Goal: Communication & Community: Answer question/provide support

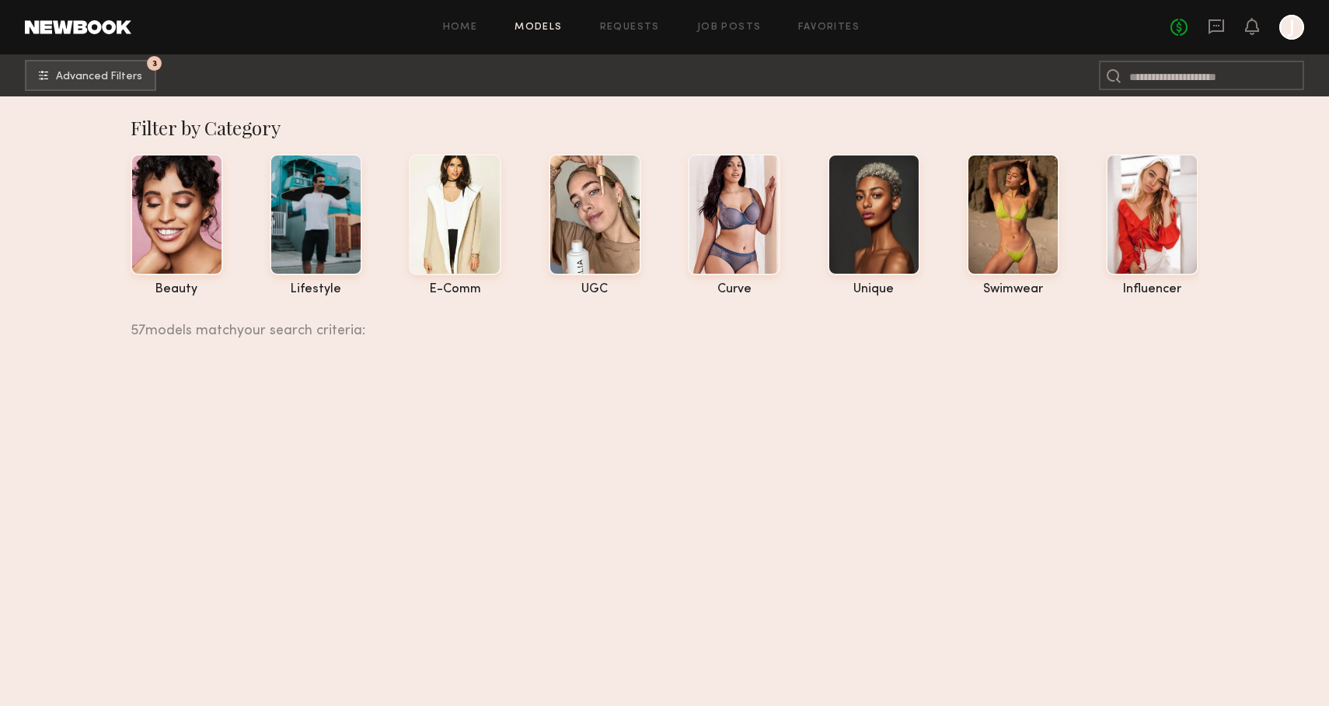
scroll to position [6762, 0]
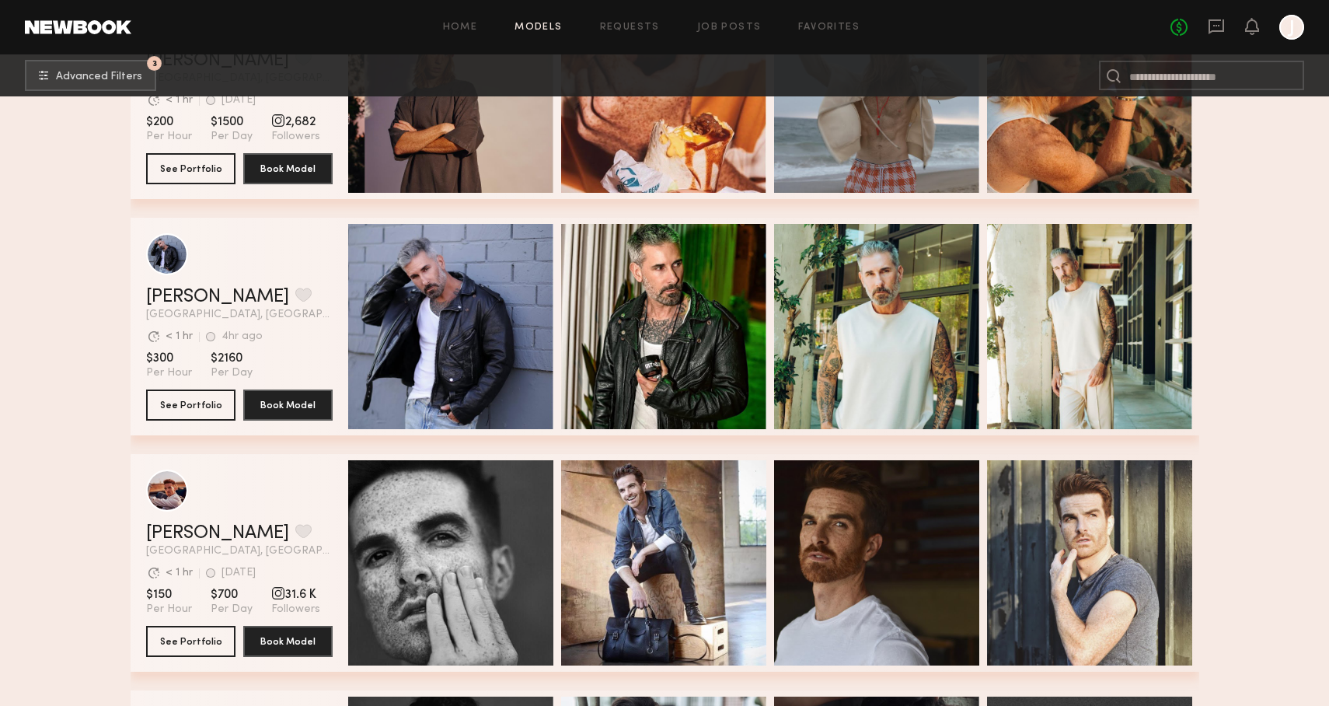
click at [1207, 23] on div "No fees up to $5,000 J" at bounding box center [1238, 27] width 134 height 25
click at [1215, 23] on icon at bounding box center [1216, 26] width 17 height 17
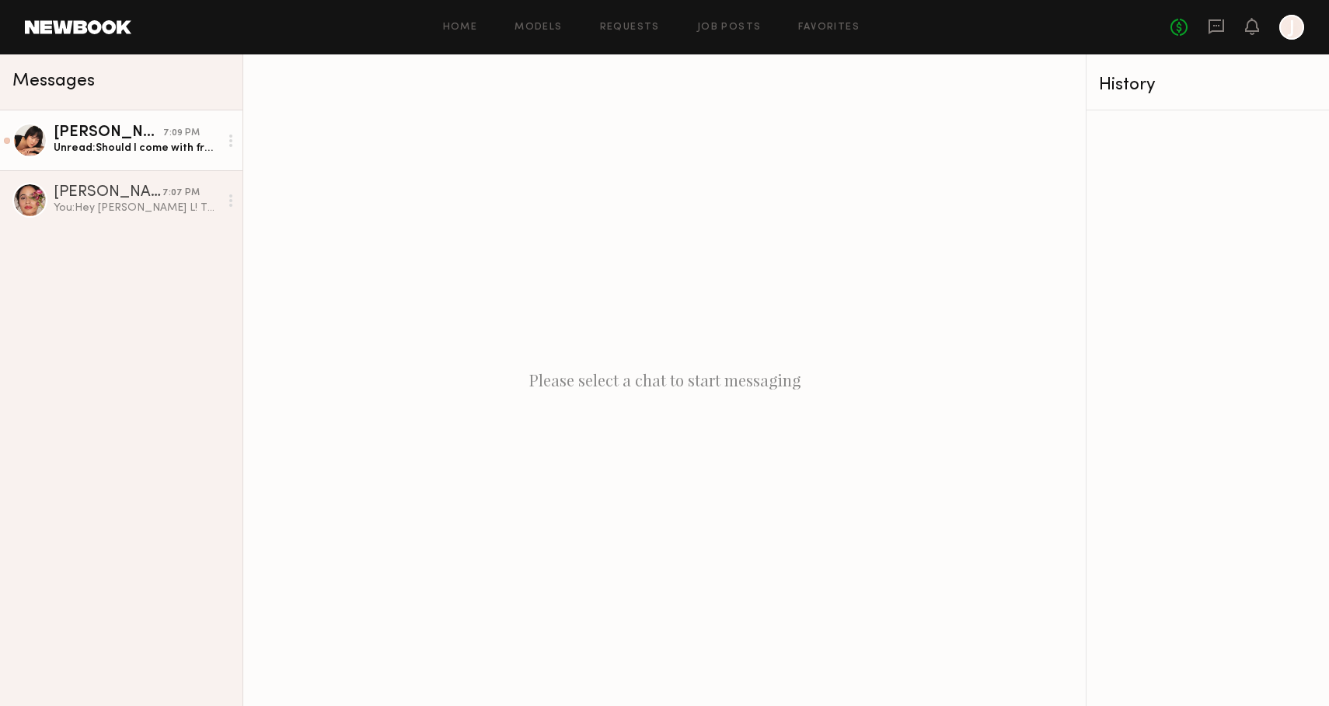
click at [83, 138] on div "[PERSON_NAME]" at bounding box center [109, 133] width 110 height 16
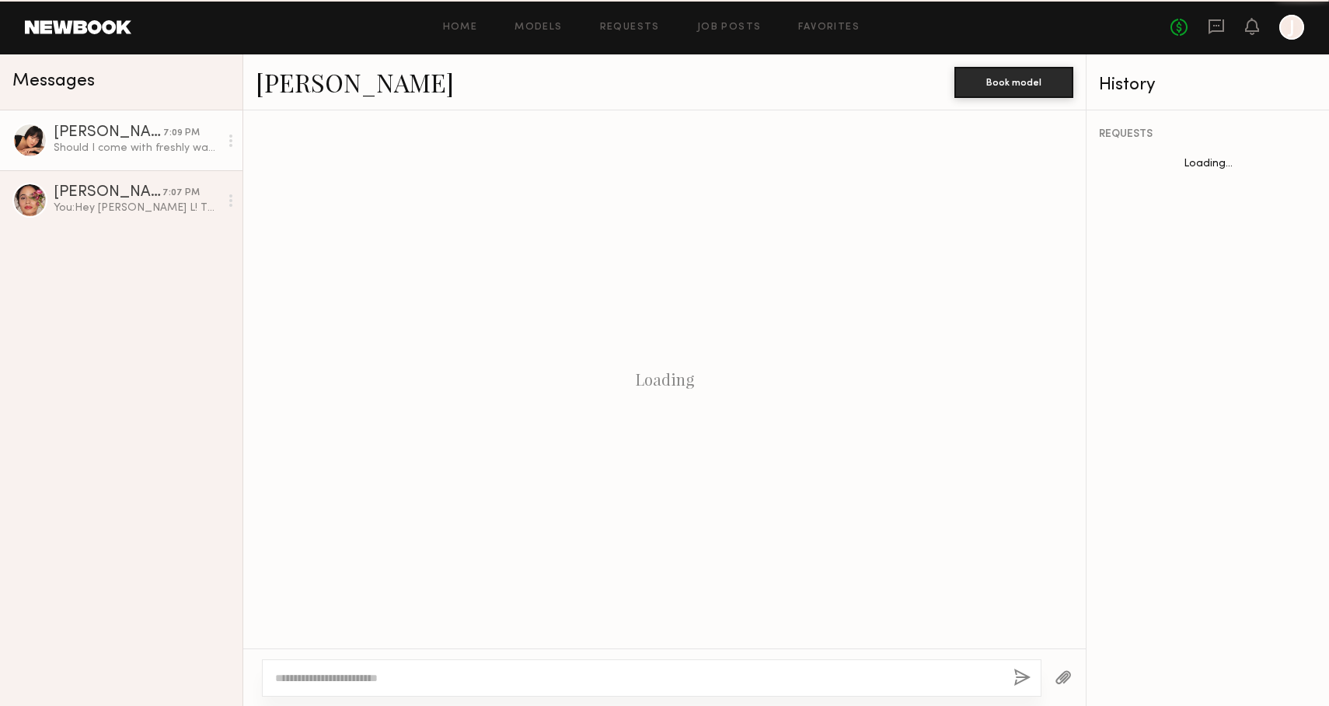
scroll to position [340, 0]
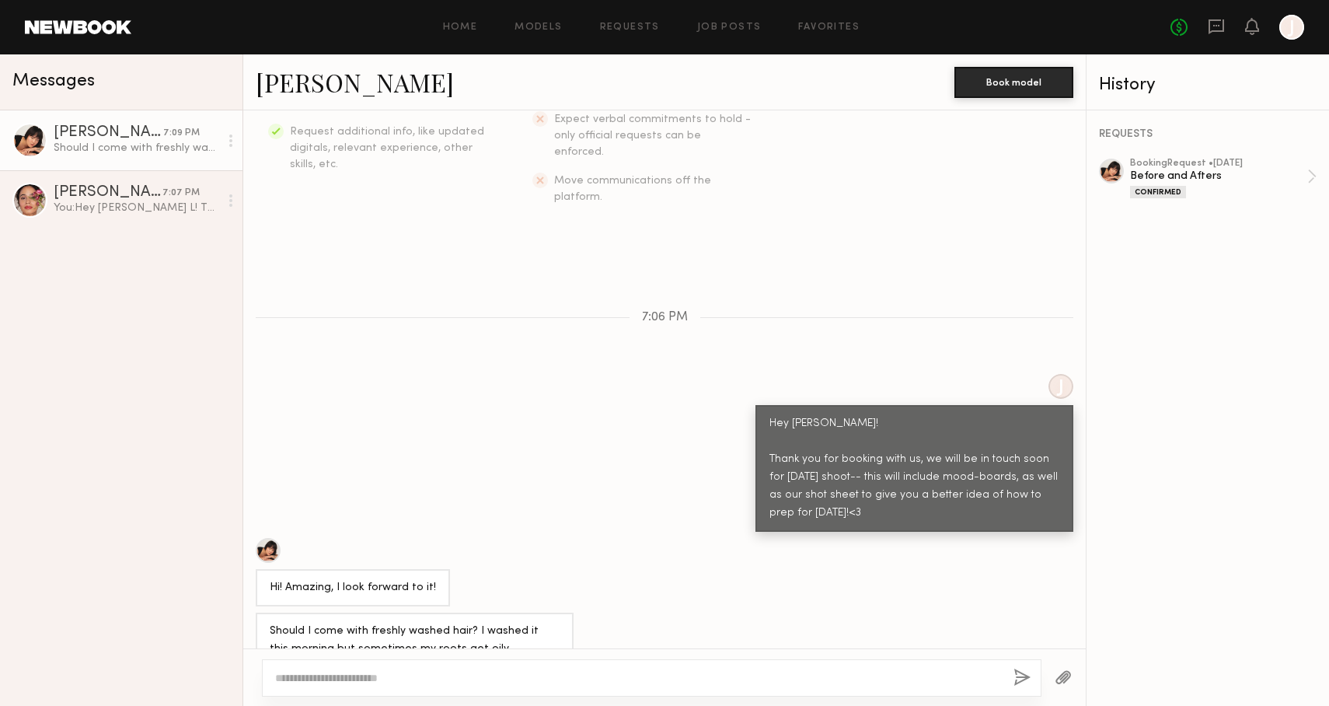
click at [356, 693] on div at bounding box center [652, 677] width 780 height 37
click at [531, 675] on textarea at bounding box center [638, 678] width 726 height 16
click at [1067, 678] on button "button" at bounding box center [1063, 678] width 17 height 19
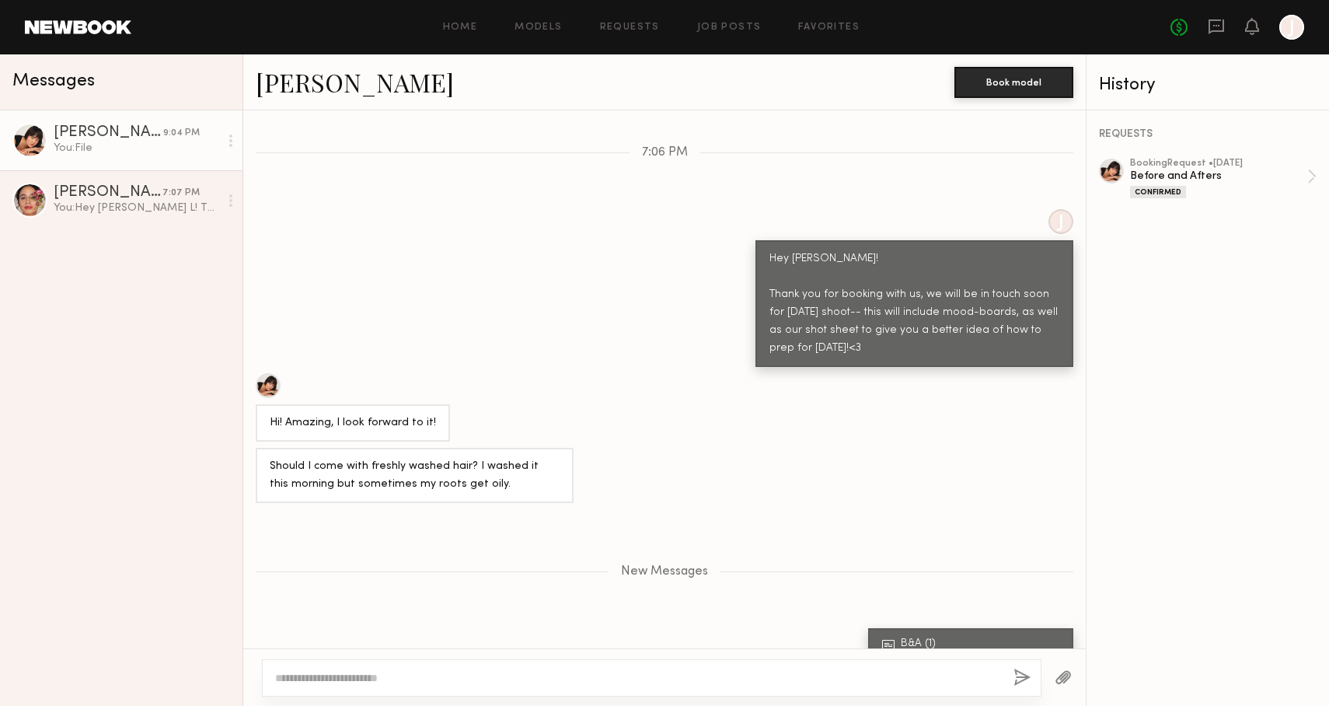
click at [627, 662] on div at bounding box center [652, 677] width 780 height 37
click at [600, 682] on textarea at bounding box center [638, 678] width 726 height 16
click at [504, 679] on textarea "**********" at bounding box center [638, 678] width 726 height 16
click at [679, 679] on textarea "**********" at bounding box center [638, 678] width 726 height 16
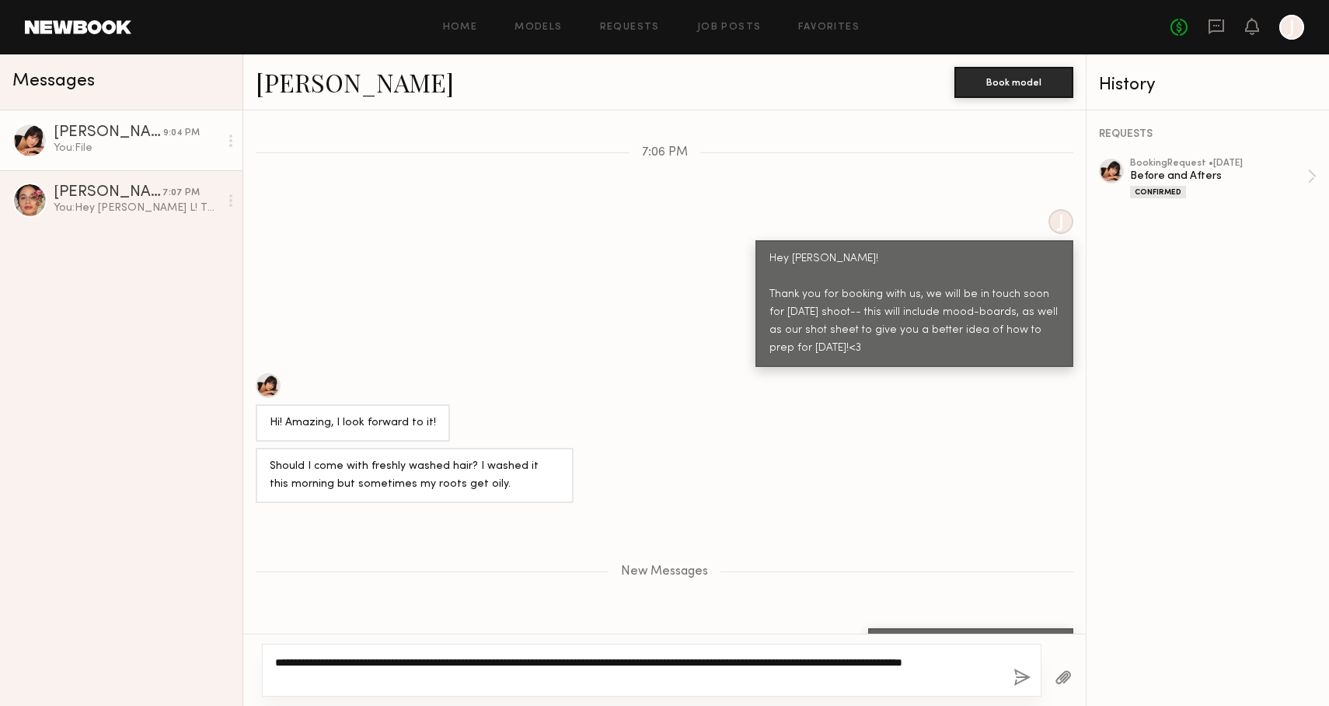
type textarea "**********"
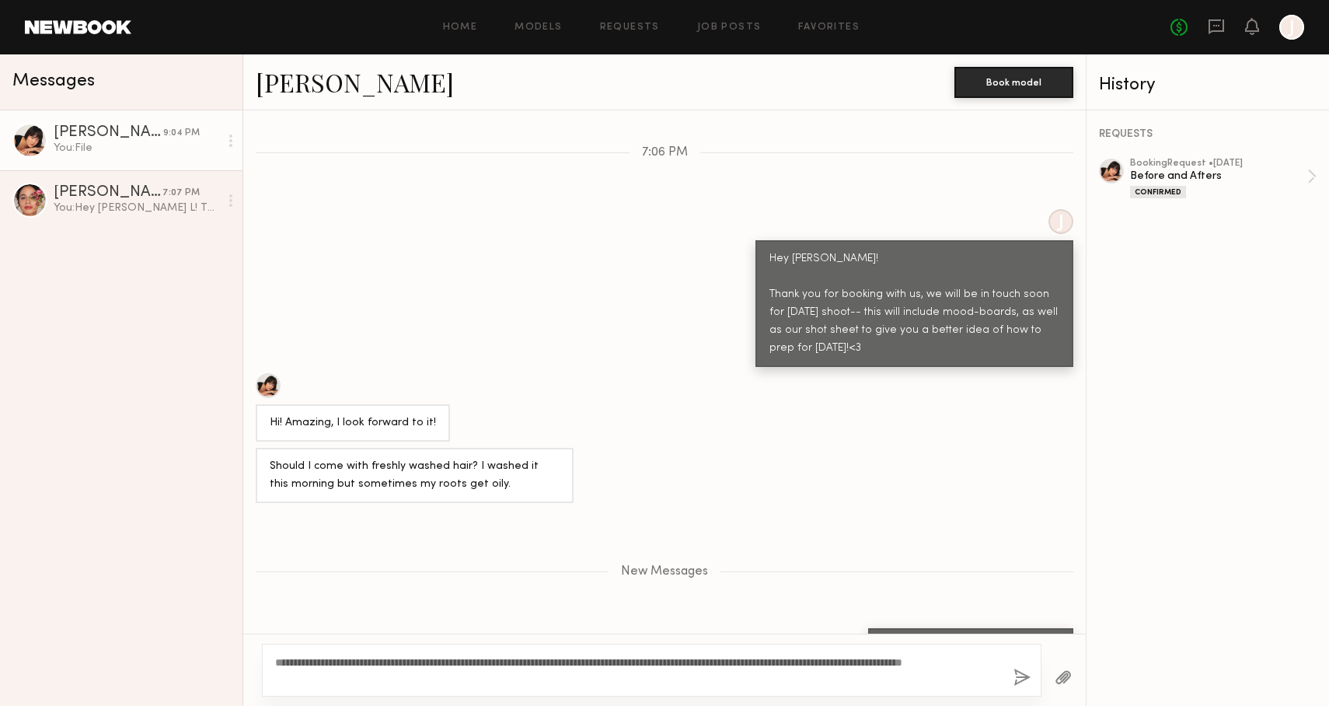
click at [1025, 684] on button "button" at bounding box center [1022, 678] width 17 height 19
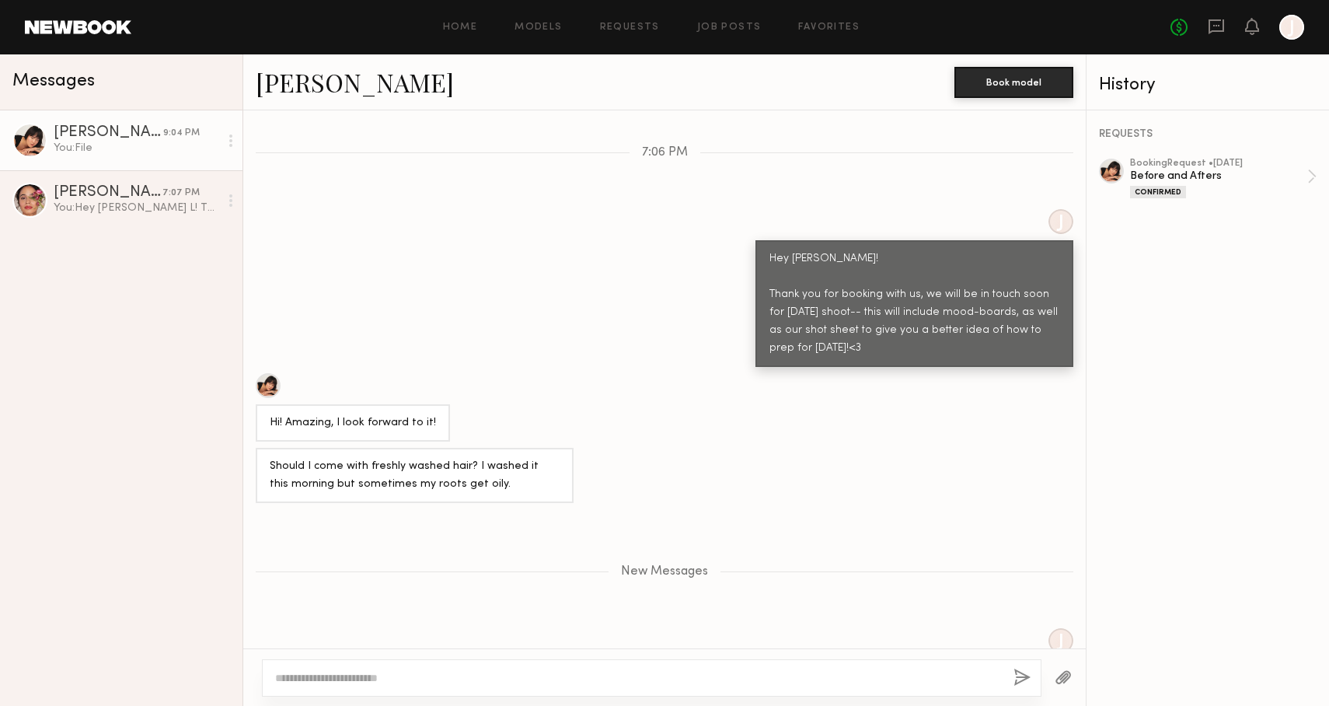
scroll to position [616, 0]
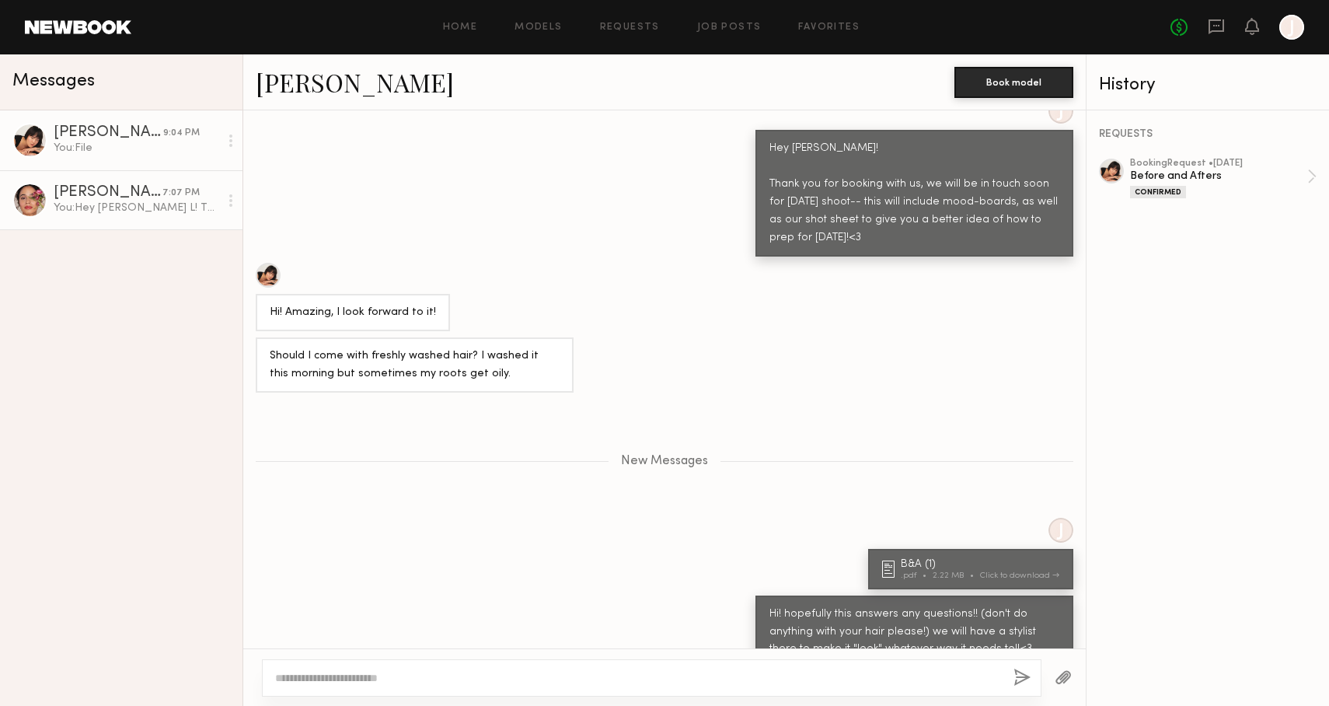
click at [89, 212] on div "You: Hey [PERSON_NAME] L! Thank you for booking with us, we will be in touch so…" at bounding box center [137, 208] width 166 height 15
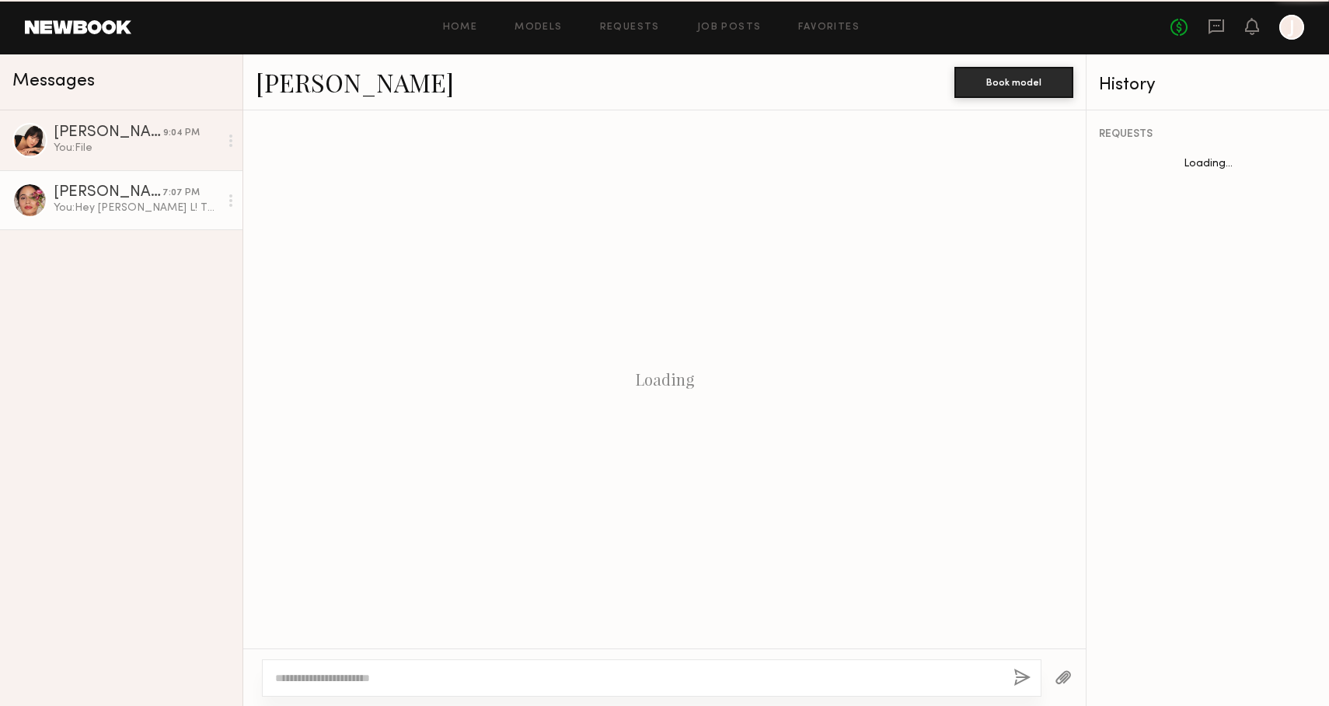
scroll to position [204, 0]
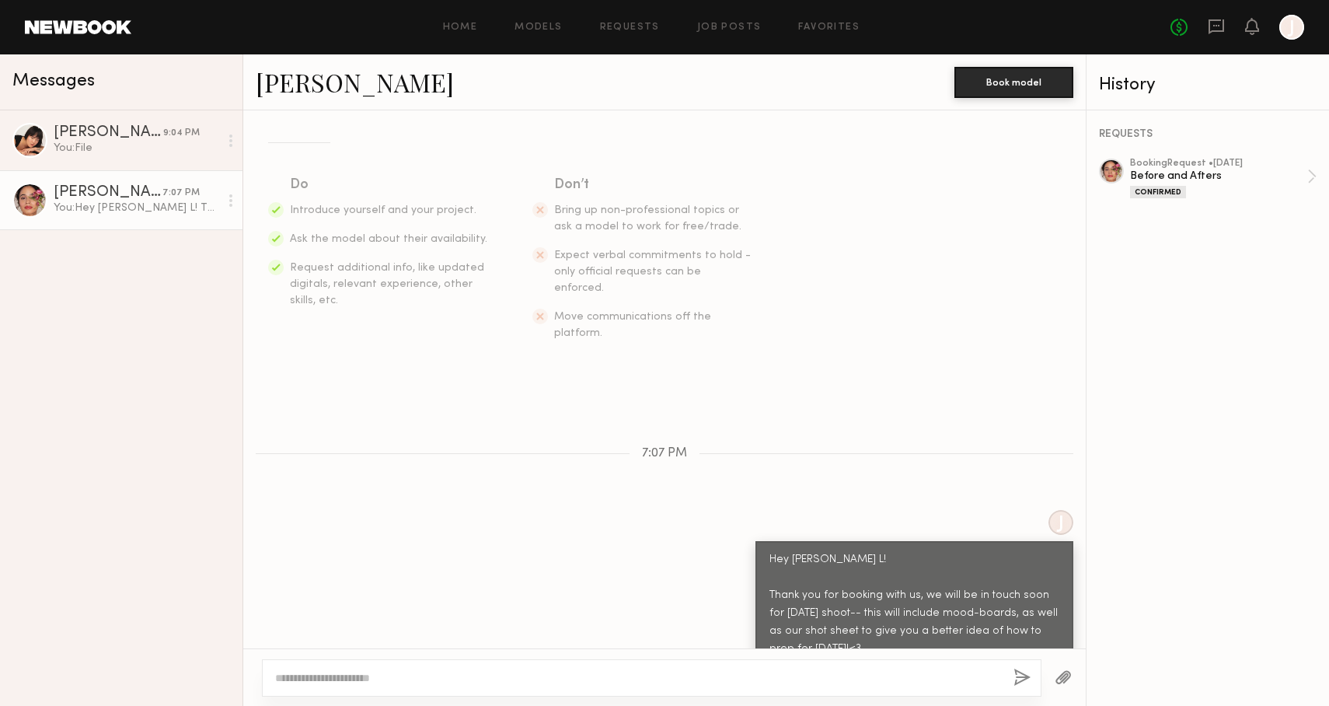
click at [1061, 671] on button "button" at bounding box center [1063, 678] width 17 height 19
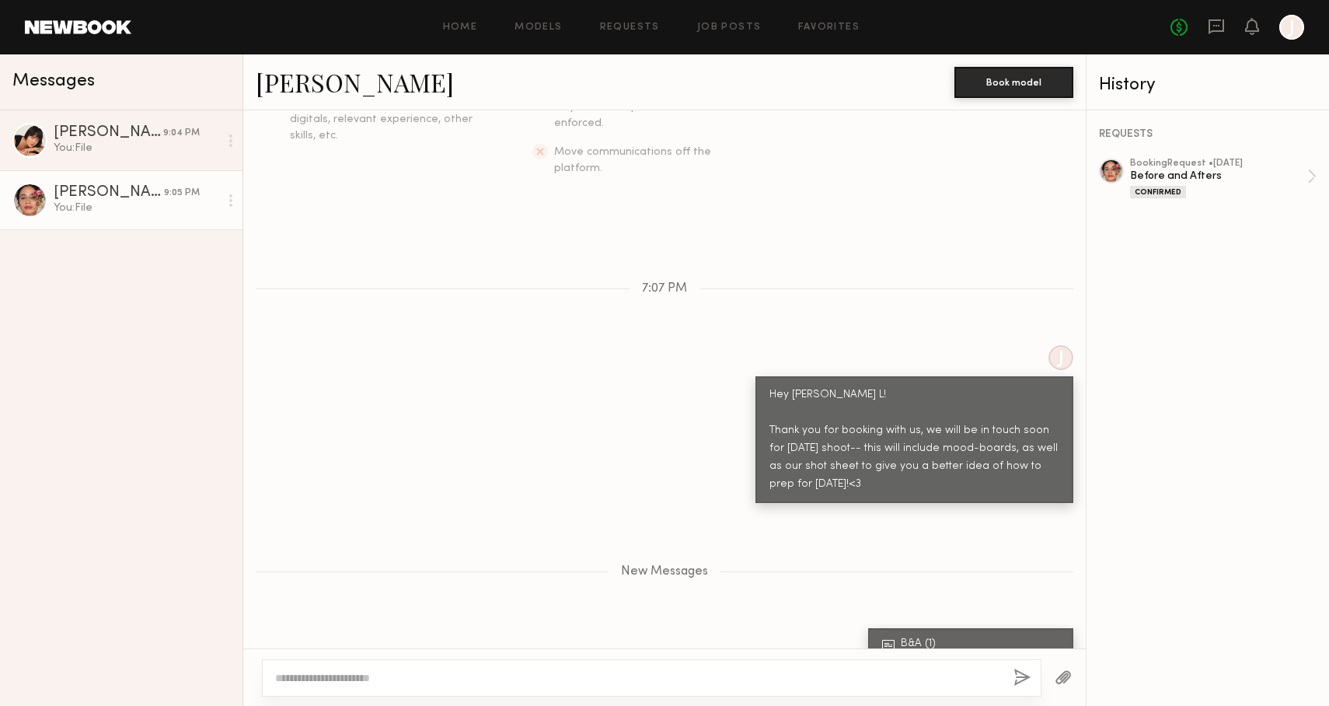
click at [607, 686] on div at bounding box center [652, 677] width 780 height 37
click at [541, 669] on div at bounding box center [652, 677] width 780 height 37
click at [466, 700] on div at bounding box center [664, 677] width 843 height 58
click at [466, 686] on div at bounding box center [652, 677] width 780 height 37
click at [442, 668] on div at bounding box center [652, 677] width 780 height 37
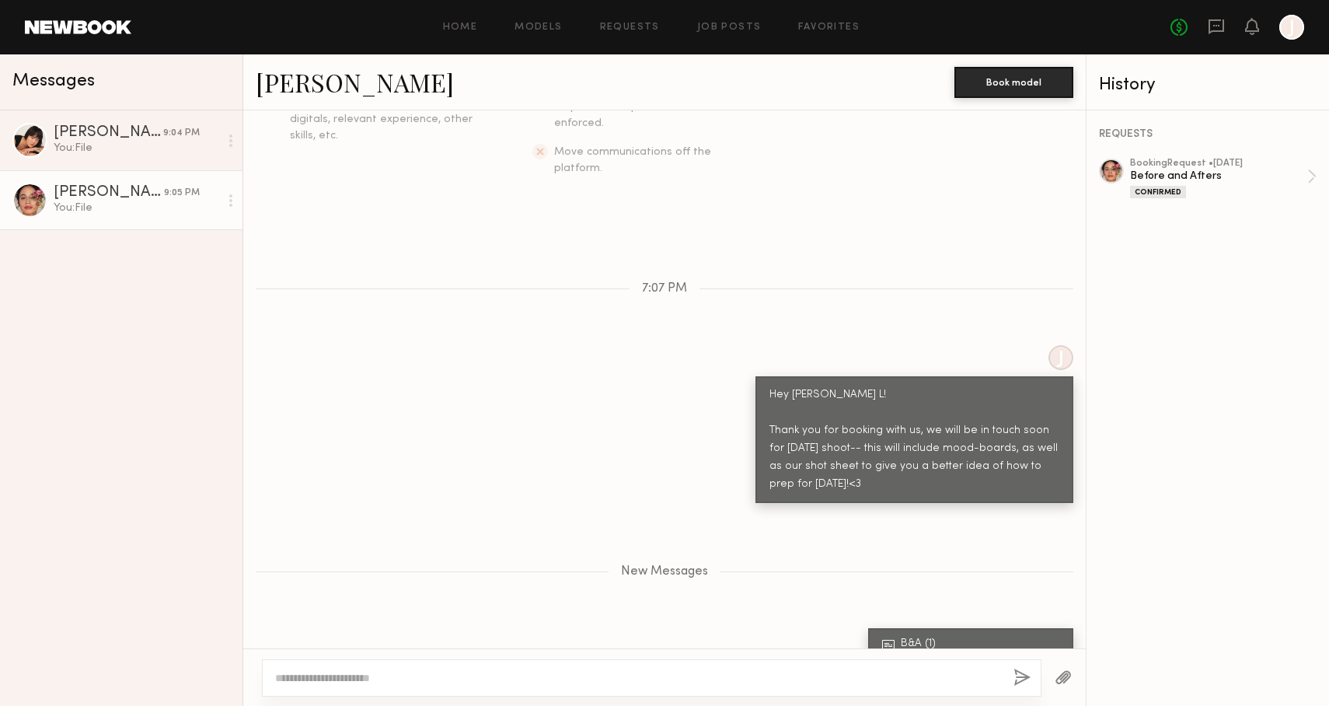
click at [417, 676] on textarea at bounding box center [638, 678] width 726 height 16
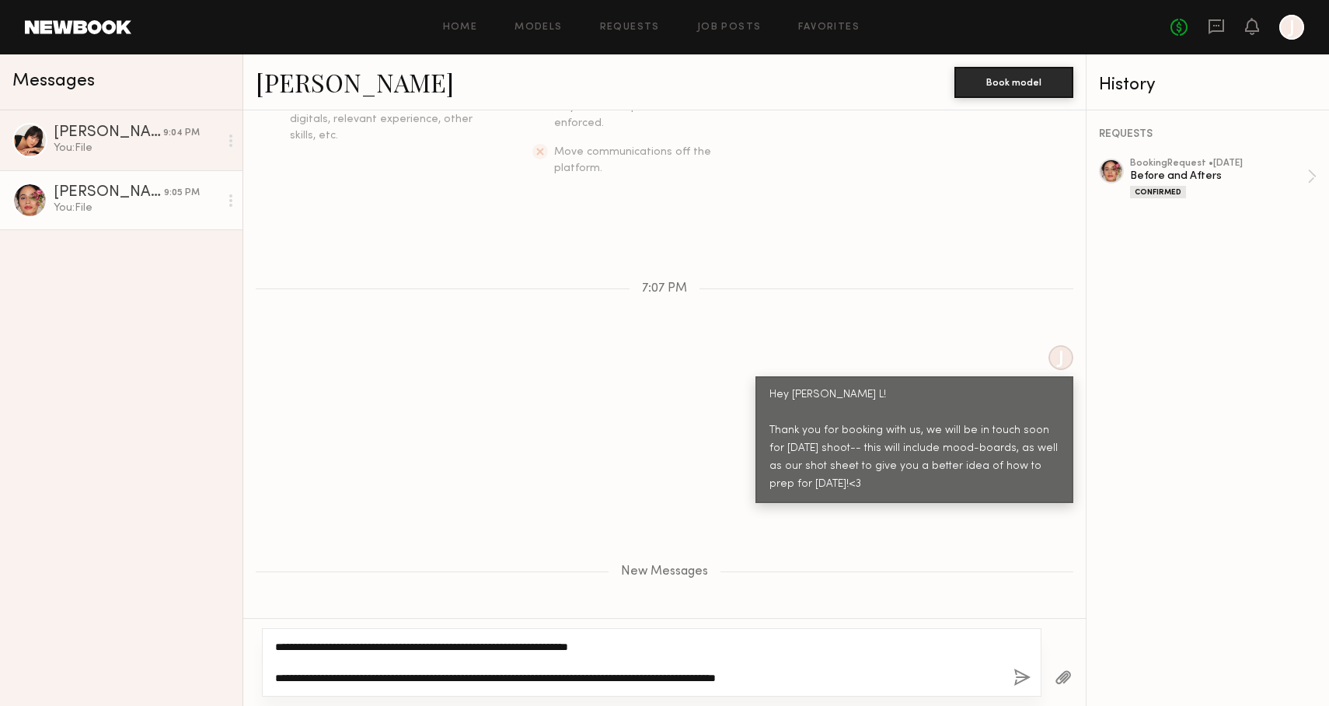
drag, startPoint x: 819, startPoint y: 673, endPoint x: 542, endPoint y: 611, distance: 283.6
click at [540, 611] on div "Keep direct messages professional and related only to paid job opportunities. M…" at bounding box center [664, 407] width 843 height 595
type textarea "**********"
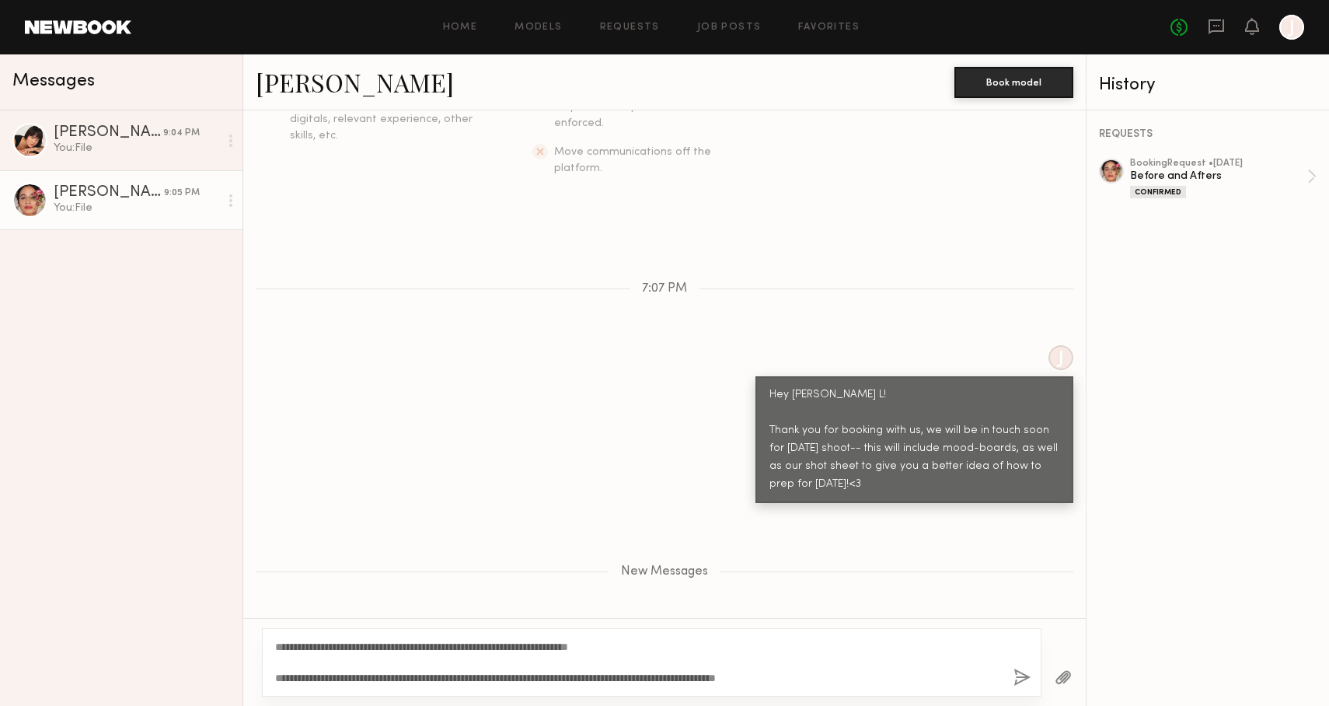
click at [1009, 683] on div "**********" at bounding box center [652, 662] width 780 height 68
click at [1015, 679] on button "button" at bounding box center [1022, 678] width 17 height 19
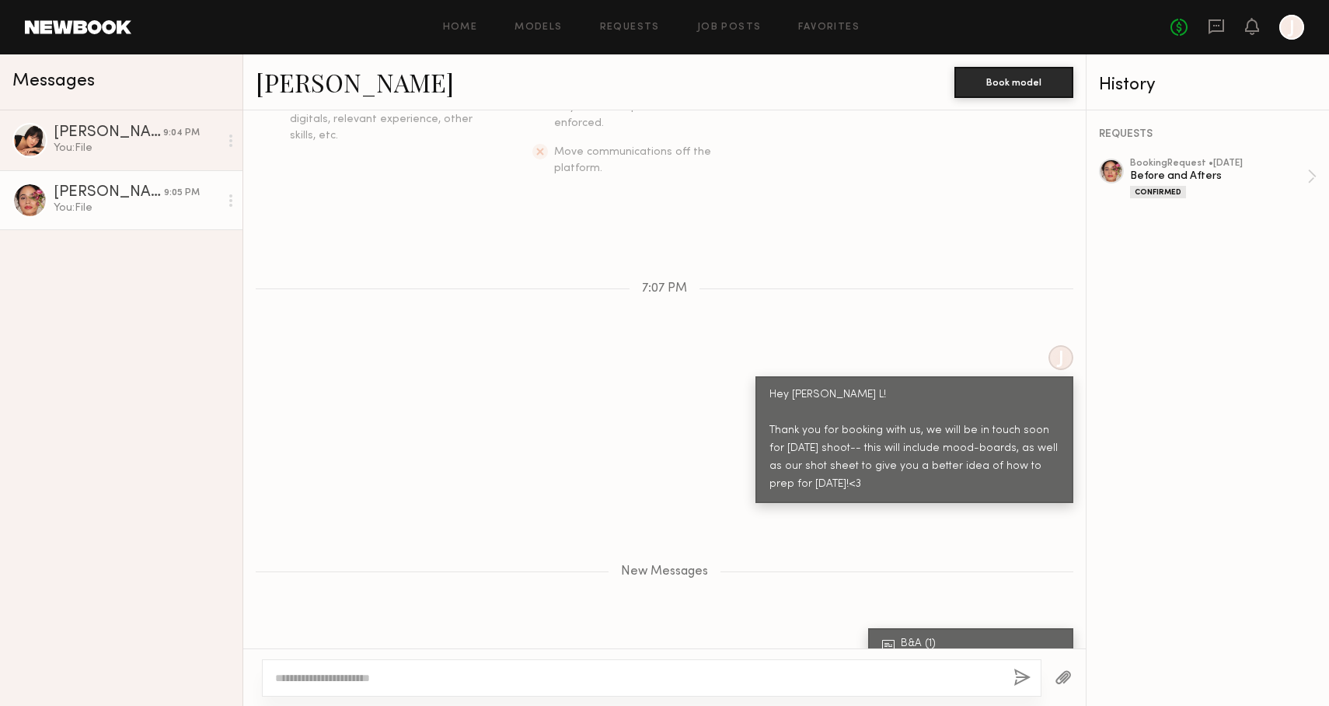
scroll to position [484, 0]
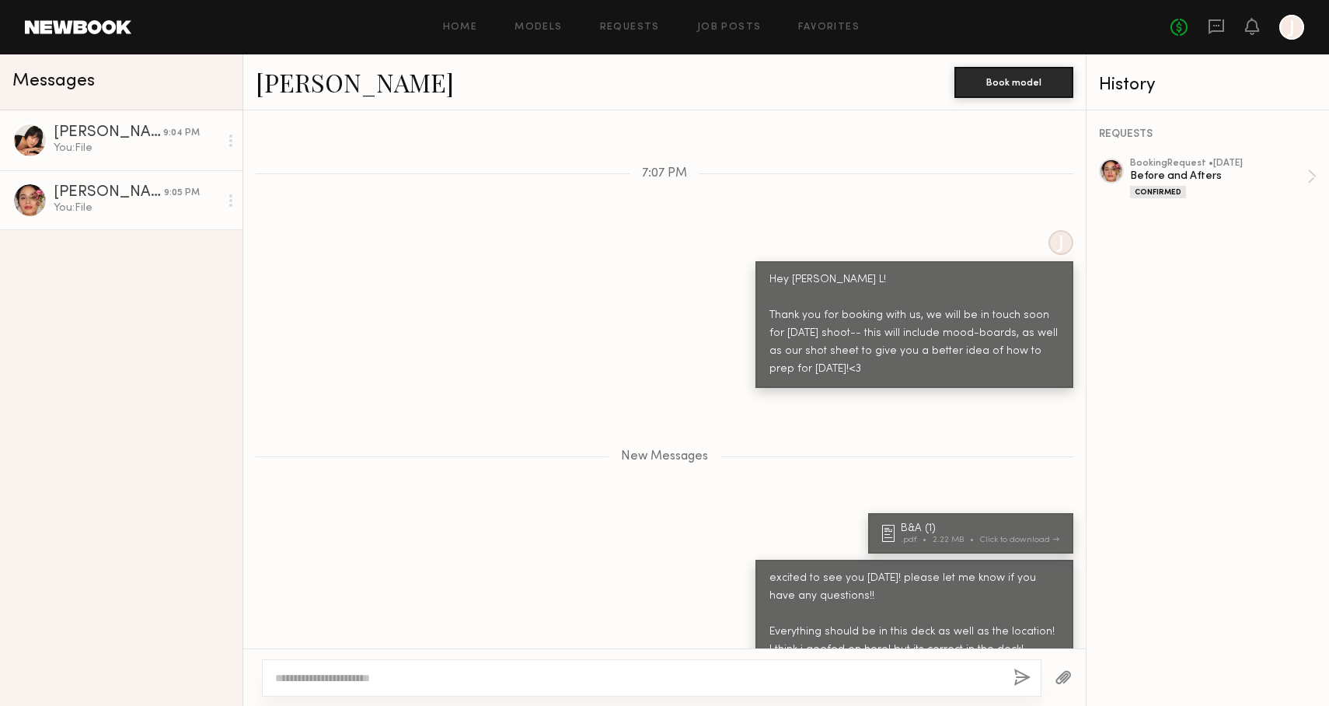
click at [97, 135] on div "[PERSON_NAME]" at bounding box center [109, 133] width 110 height 16
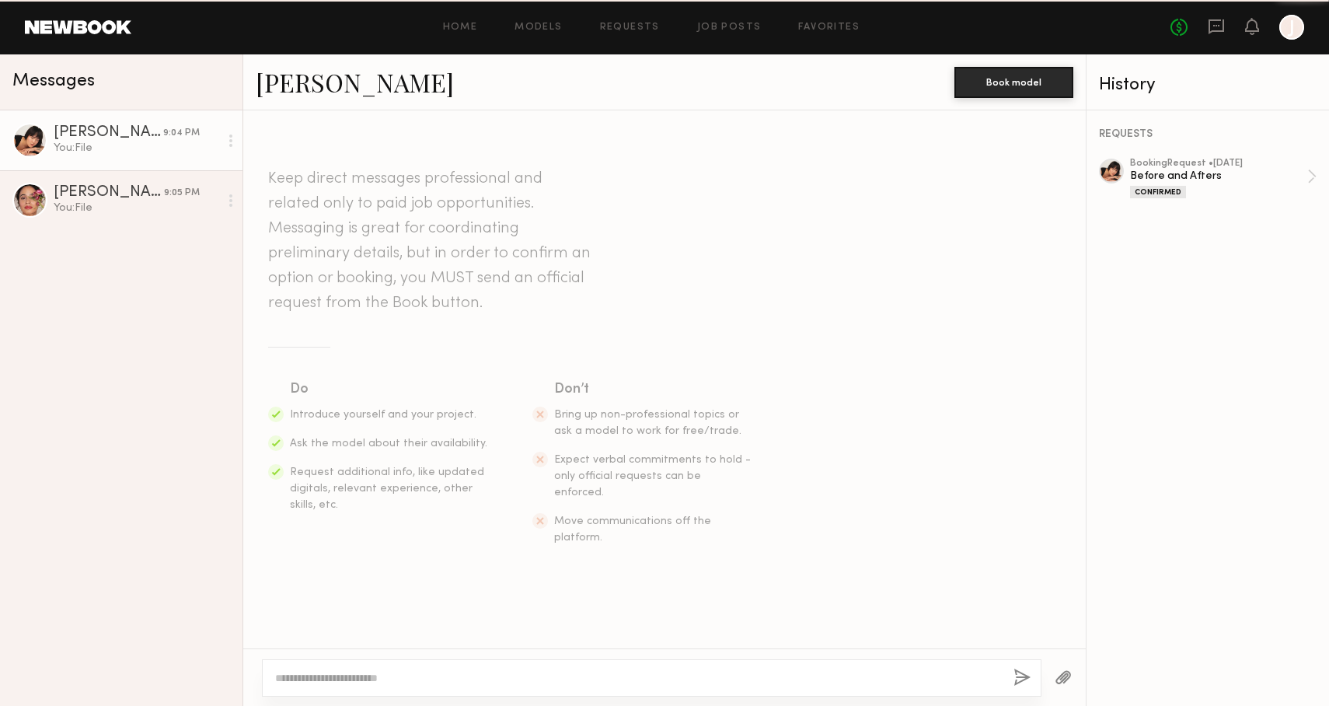
scroll to position [498, 0]
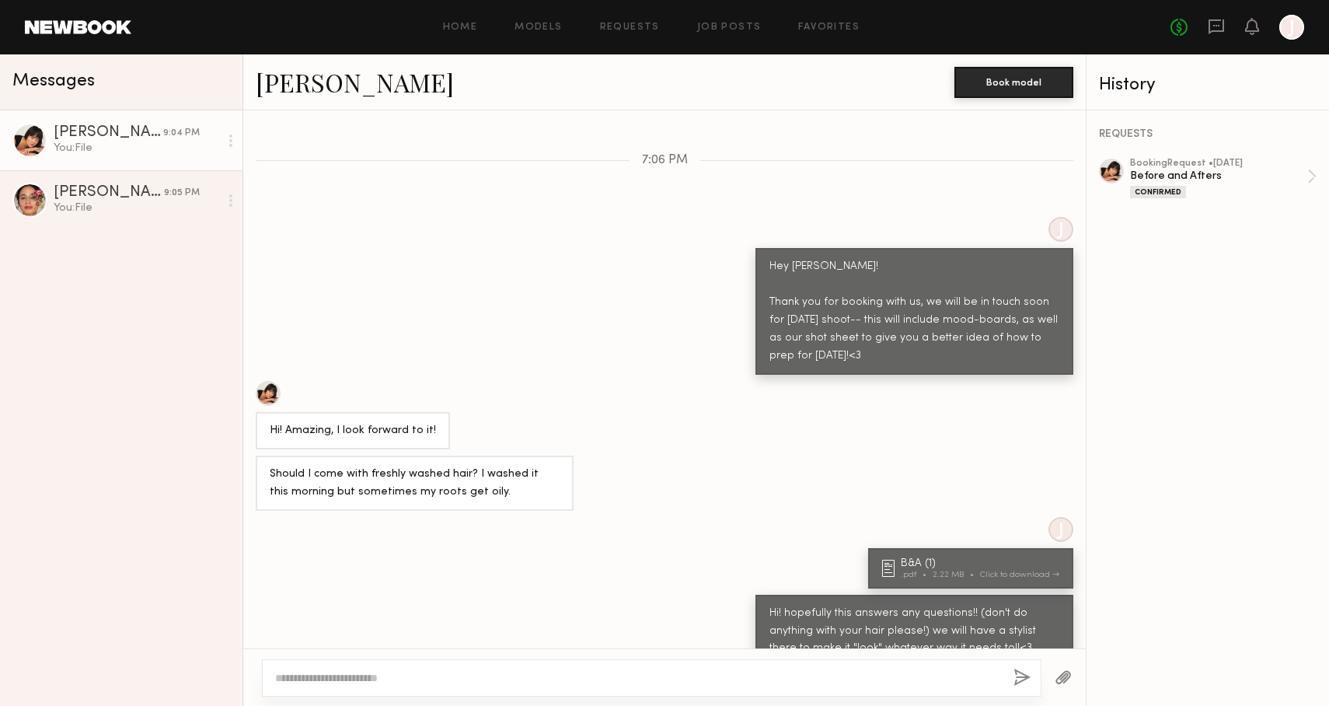
click at [357, 665] on div at bounding box center [652, 677] width 780 height 37
click at [326, 684] on textarea at bounding box center [638, 678] width 726 height 16
paste textarea "**********"
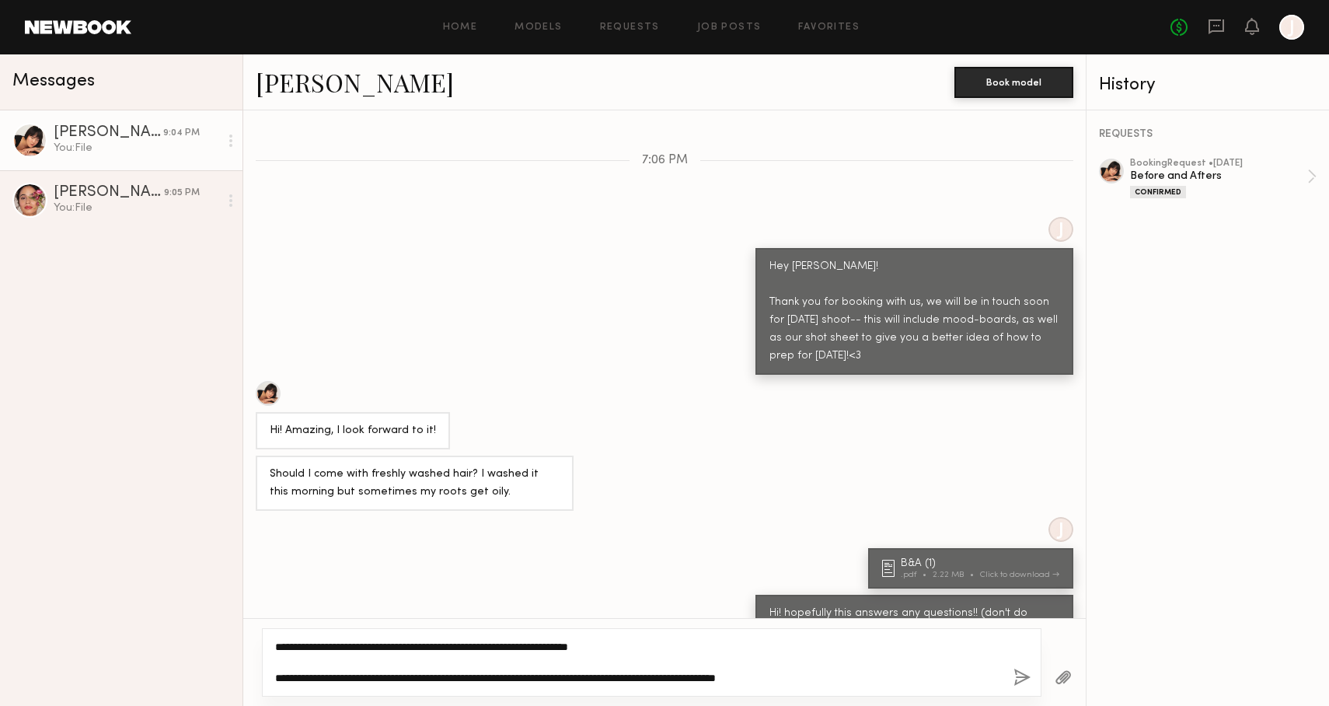
type textarea "**********"
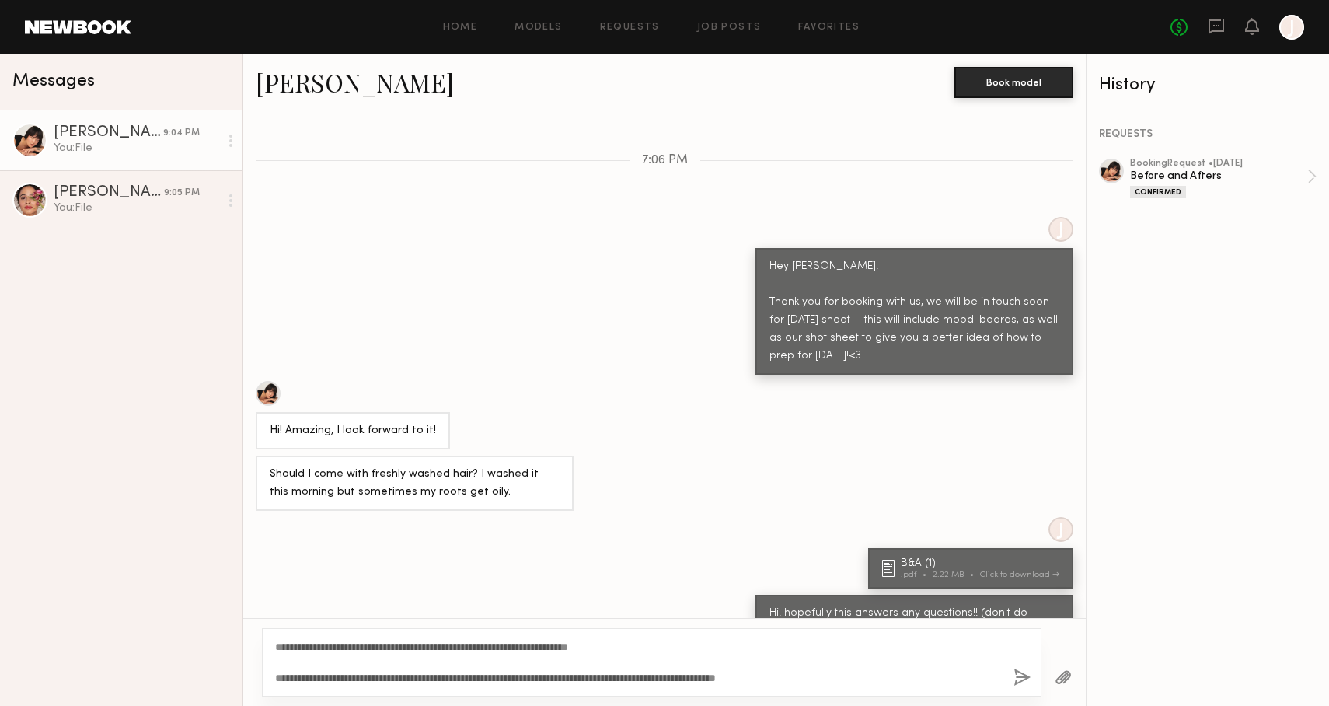
click at [1011, 676] on div "**********" at bounding box center [652, 662] width 780 height 68
click at [1015, 677] on button "button" at bounding box center [1022, 678] width 17 height 19
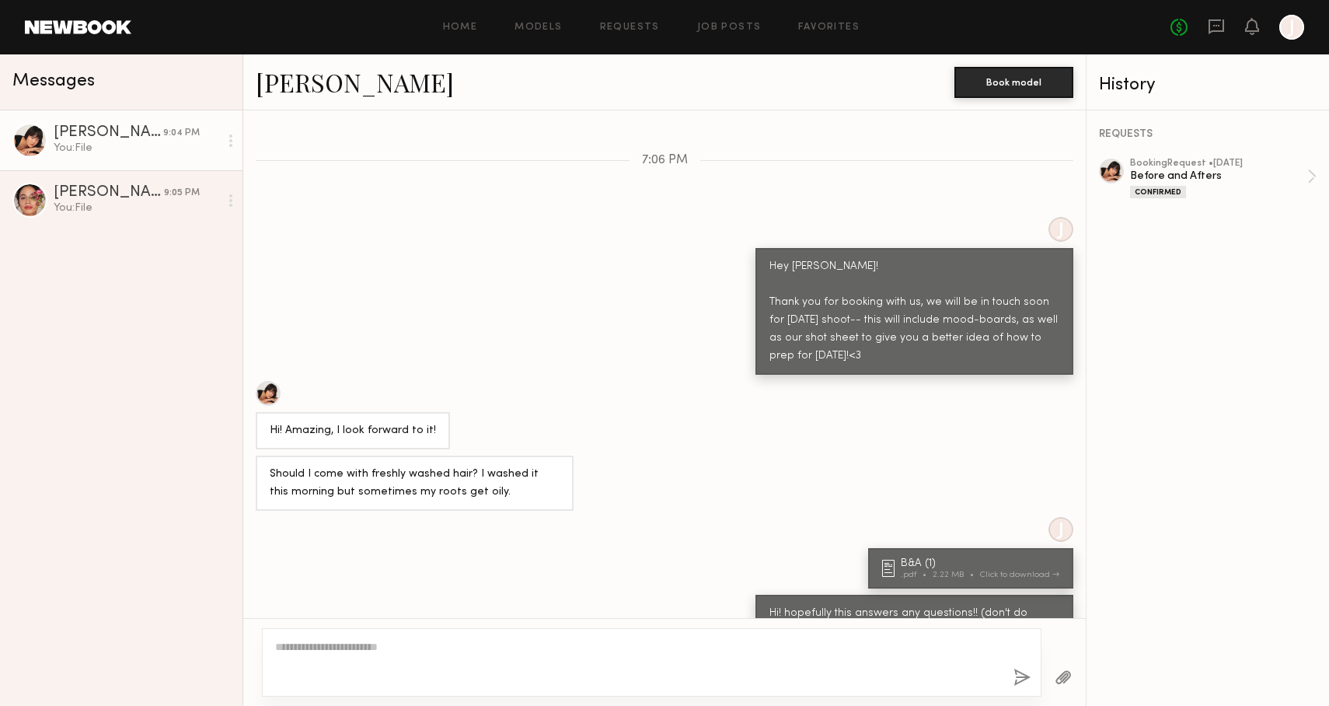
scroll to position [613, 0]
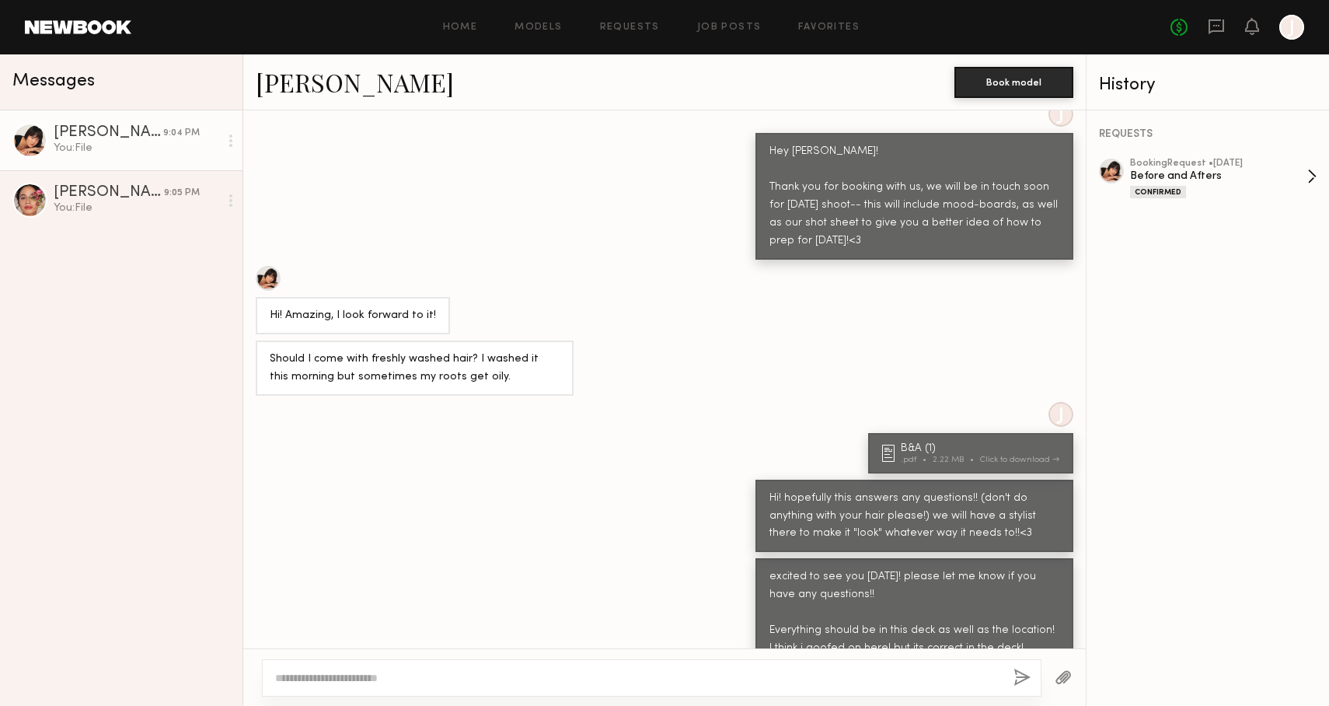
click at [1216, 186] on div "Confirmed" at bounding box center [1218, 191] width 177 height 13
click at [141, 210] on div "You: File" at bounding box center [137, 208] width 166 height 15
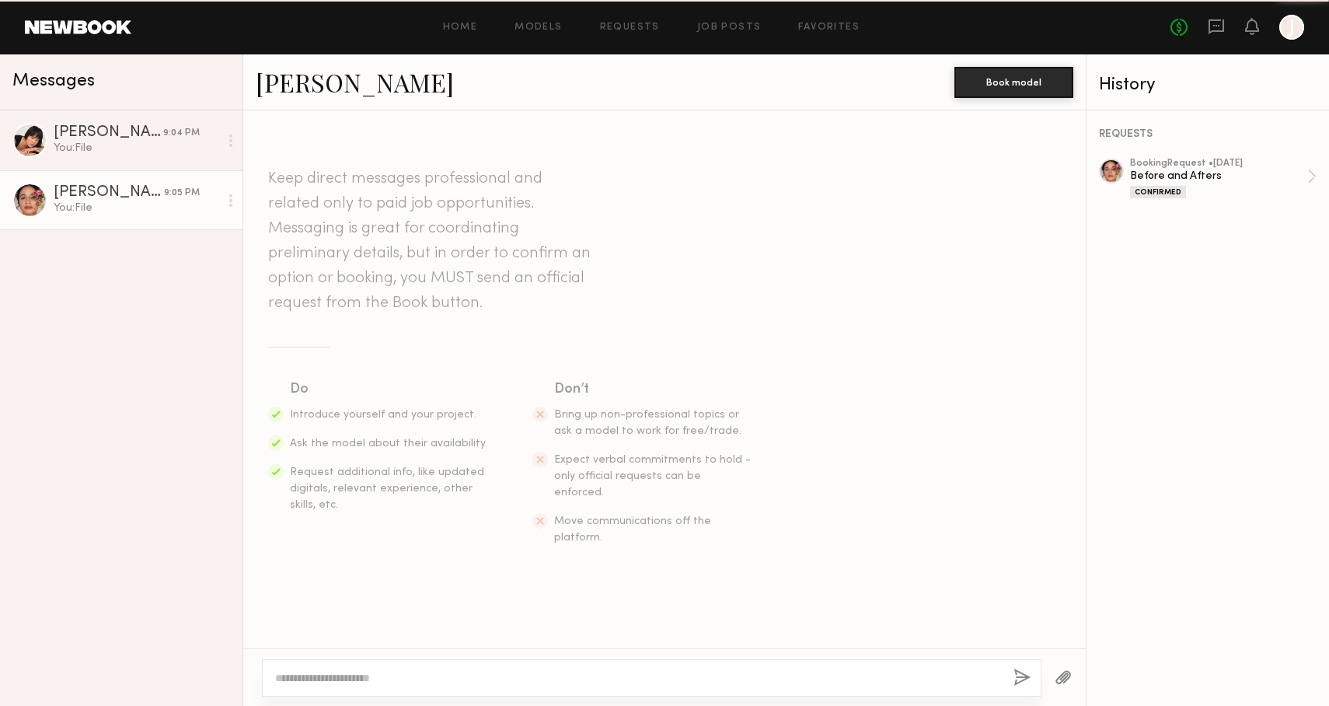
scroll to position [410, 0]
